Goal: Navigation & Orientation: Find specific page/section

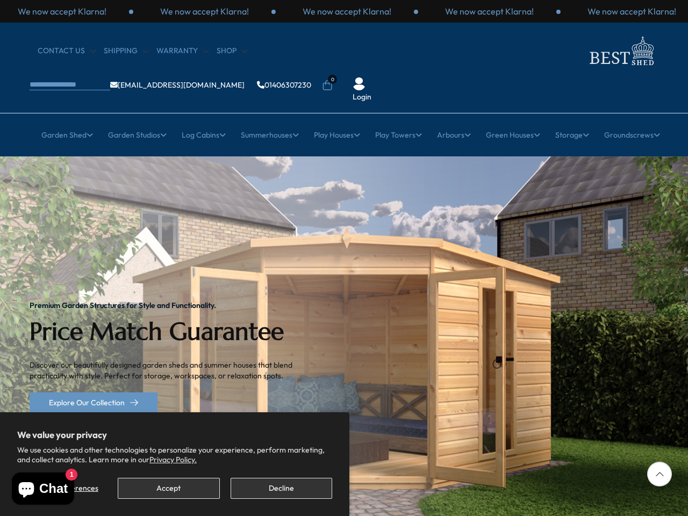
click at [344, 258] on img "1 / 2" at bounding box center [344, 357] width 688 height 402
click at [168, 488] on button "Accept" at bounding box center [169, 488] width 102 height 21
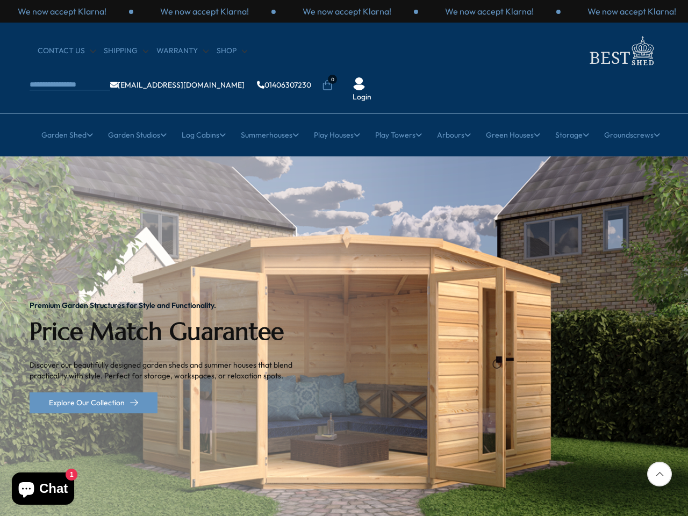
click at [281, 488] on div "Premium Garden Structures for Style and Functionality. Price Match Guarantee Di…" at bounding box center [170, 357] width 280 height 402
click at [276, 11] on div "We now accept Klarna!" at bounding box center [204, 11] width 142 height 12
click at [333, 73] on li "0" at bounding box center [327, 78] width 11 height 11
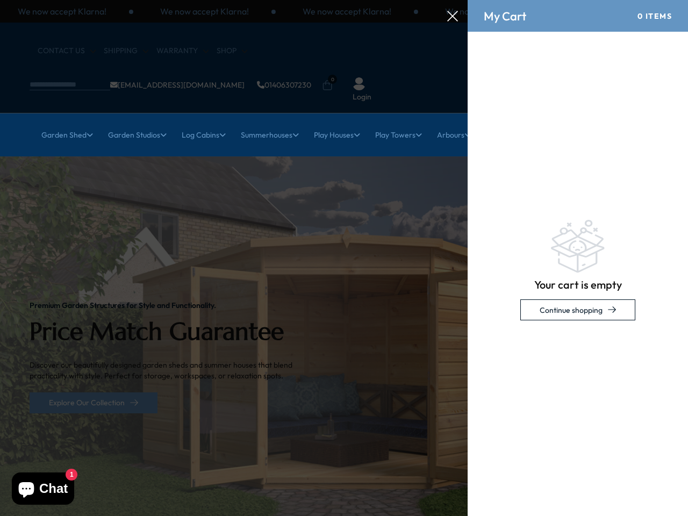
click at [61, 122] on link "Garden Shed" at bounding box center [67, 135] width 52 height 27
click at [132, 122] on link "Garden Studios" at bounding box center [137, 135] width 59 height 27
click at [200, 122] on link "Log Cabins" at bounding box center [204, 135] width 44 height 27
